Goal: Information Seeking & Learning: Learn about a topic

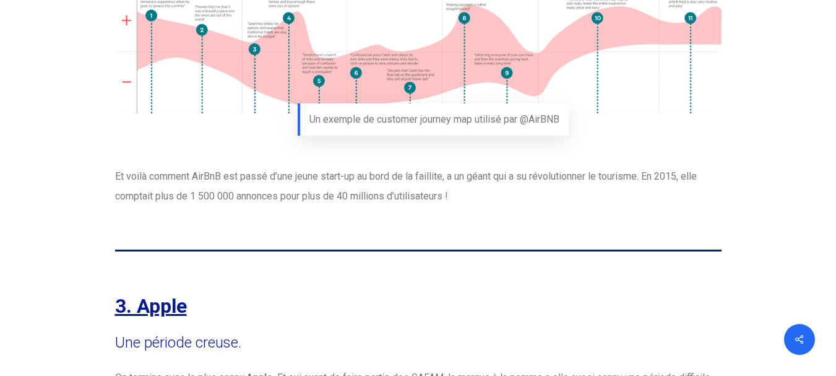
scroll to position [5191, 0]
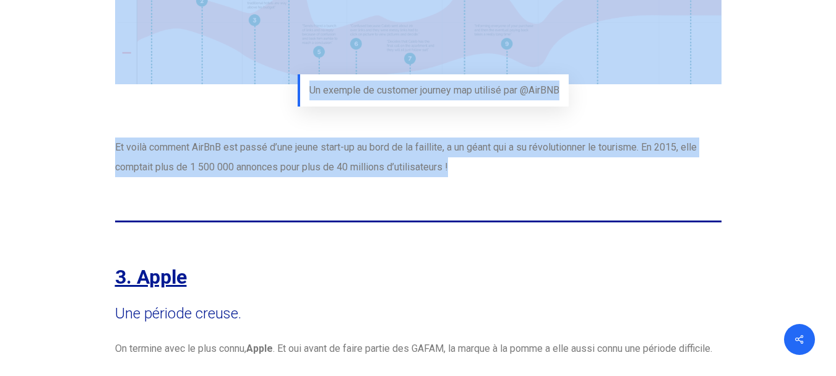
drag, startPoint x: 135, startPoint y: 173, endPoint x: 259, endPoint y: 231, distance: 137.0
copy div "LorEmI Dol sitame consectetu. Ad 7428, Elitse doeiu tem in utlab et dolor magna…"
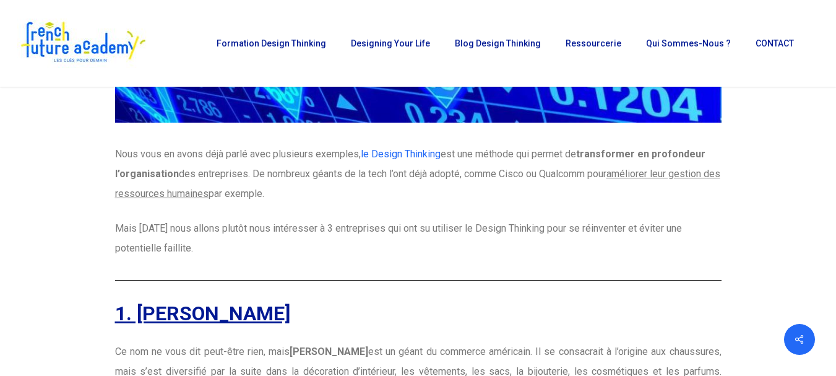
scroll to position [354, 0]
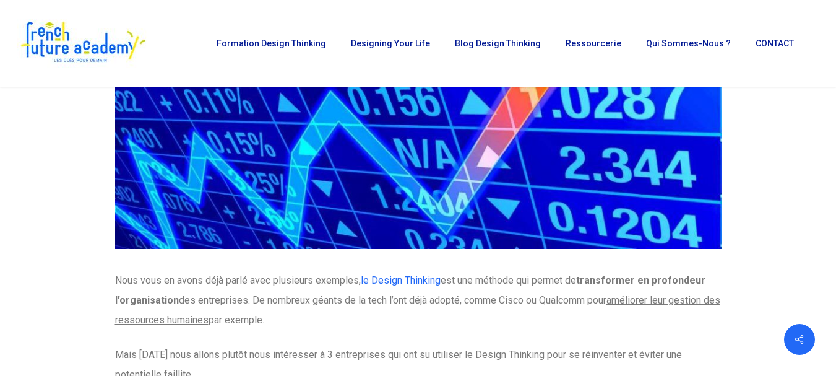
click at [802, 77] on nav "Formation Design Thinking Toutes nos formations Le E-Bootcamp Design Thinking L…" at bounding box center [511, 43] width 614 height 87
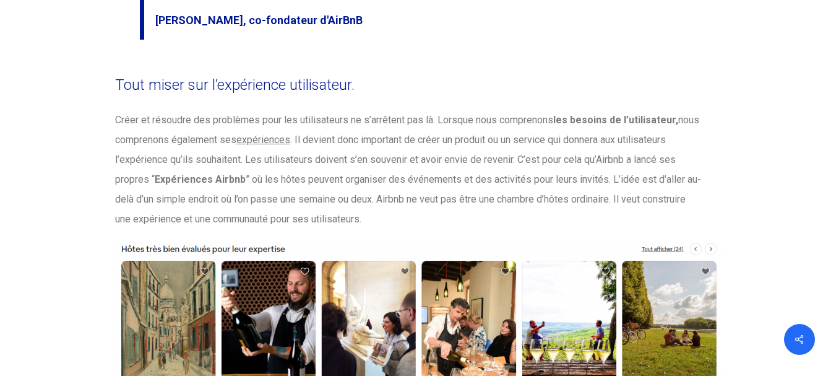
scroll to position [4061, 0]
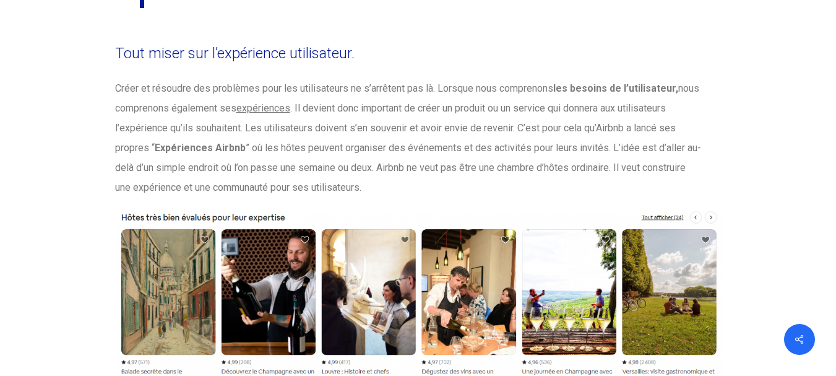
drag, startPoint x: 374, startPoint y: 170, endPoint x: 116, endPoint y: 28, distance: 294.9
click at [116, 39] on div "Tout miser sur l’expérience utilisateur. [PERSON_NAME] et résoudre des problème…" at bounding box center [418, 252] width 619 height 426
copy div "Tout miser sur l’expérience utilisateur. [PERSON_NAME] et résoudre des problème…"
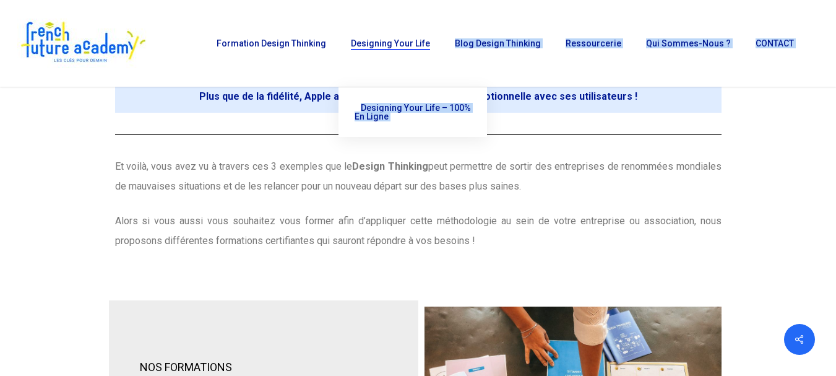
scroll to position [7204, 0]
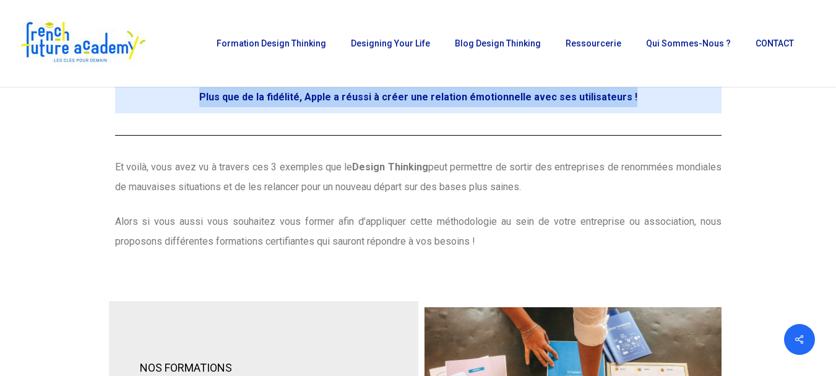
drag, startPoint x: 134, startPoint y: 144, endPoint x: 624, endPoint y: 96, distance: 492.9
copy div "Lorem Ips dolorsi ametco. Ad elitsed doei te inci utlab, Etdol . Ma ali enima m…"
